Goal: Find specific page/section: Find specific page/section

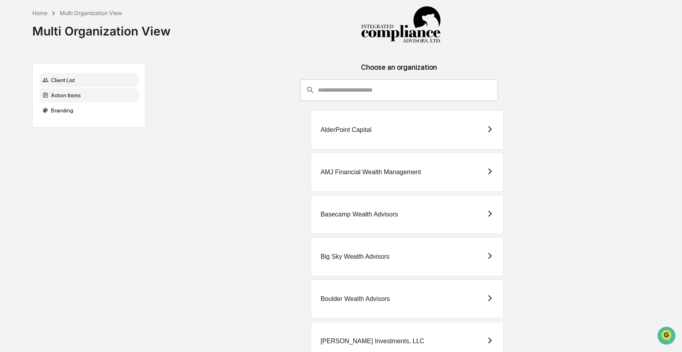
click at [96, 97] on div "Action Items" at bounding box center [89, 95] width 100 height 14
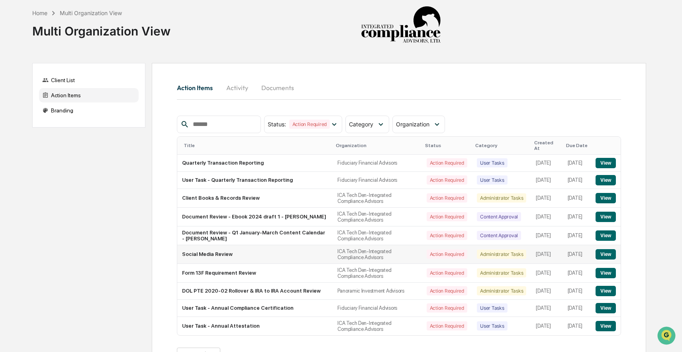
scroll to position [25, 0]
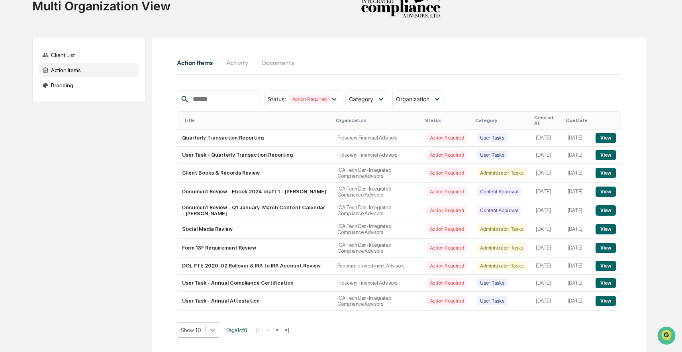
click at [216, 327] on body "Home Multi Organization View Multi Organization View Client List Action Items B…" at bounding box center [341, 164] width 682 height 378
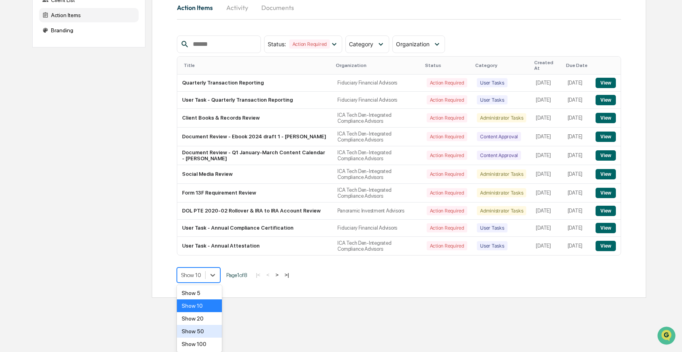
click at [208, 327] on div "Show 50" at bounding box center [199, 331] width 45 height 13
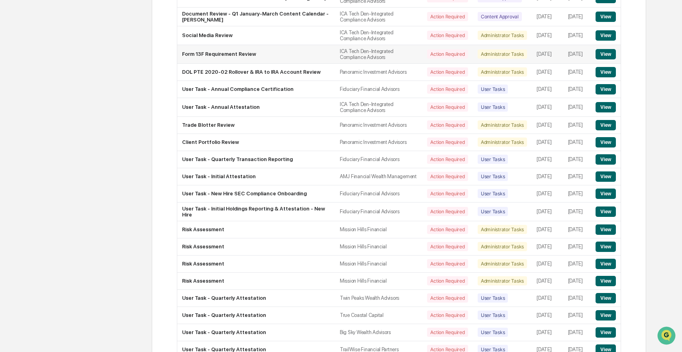
scroll to position [0, 0]
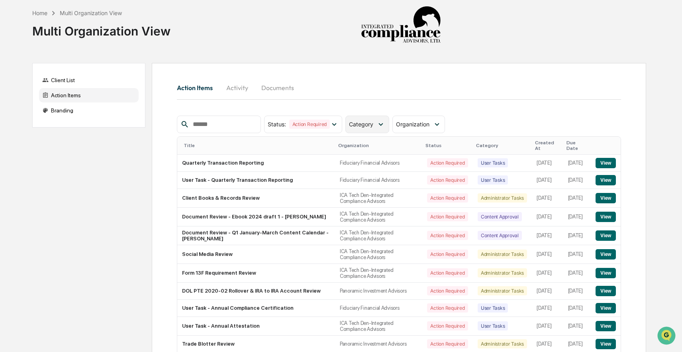
click at [368, 128] on div "Category" at bounding box center [366, 125] width 43 height 18
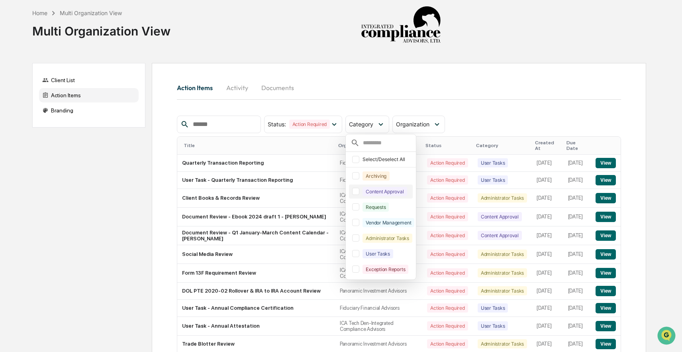
click at [359, 192] on div at bounding box center [355, 191] width 7 height 7
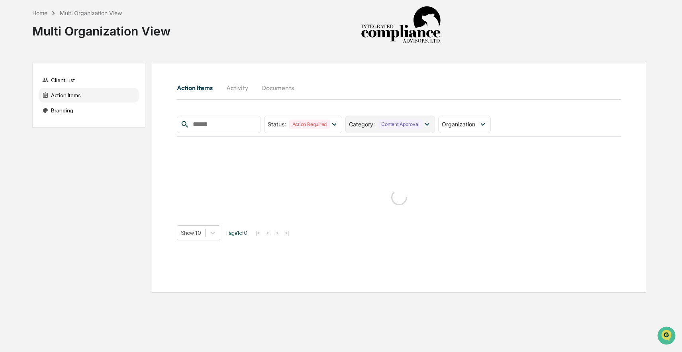
click at [375, 126] on span "Category :" at bounding box center [362, 124] width 26 height 7
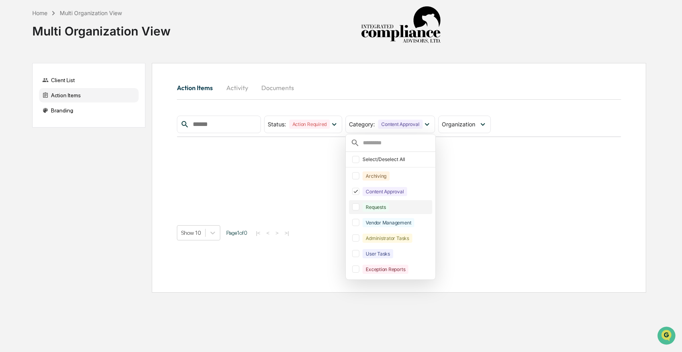
click at [359, 207] on div at bounding box center [355, 206] width 7 height 7
